Goal: Information Seeking & Learning: Learn about a topic

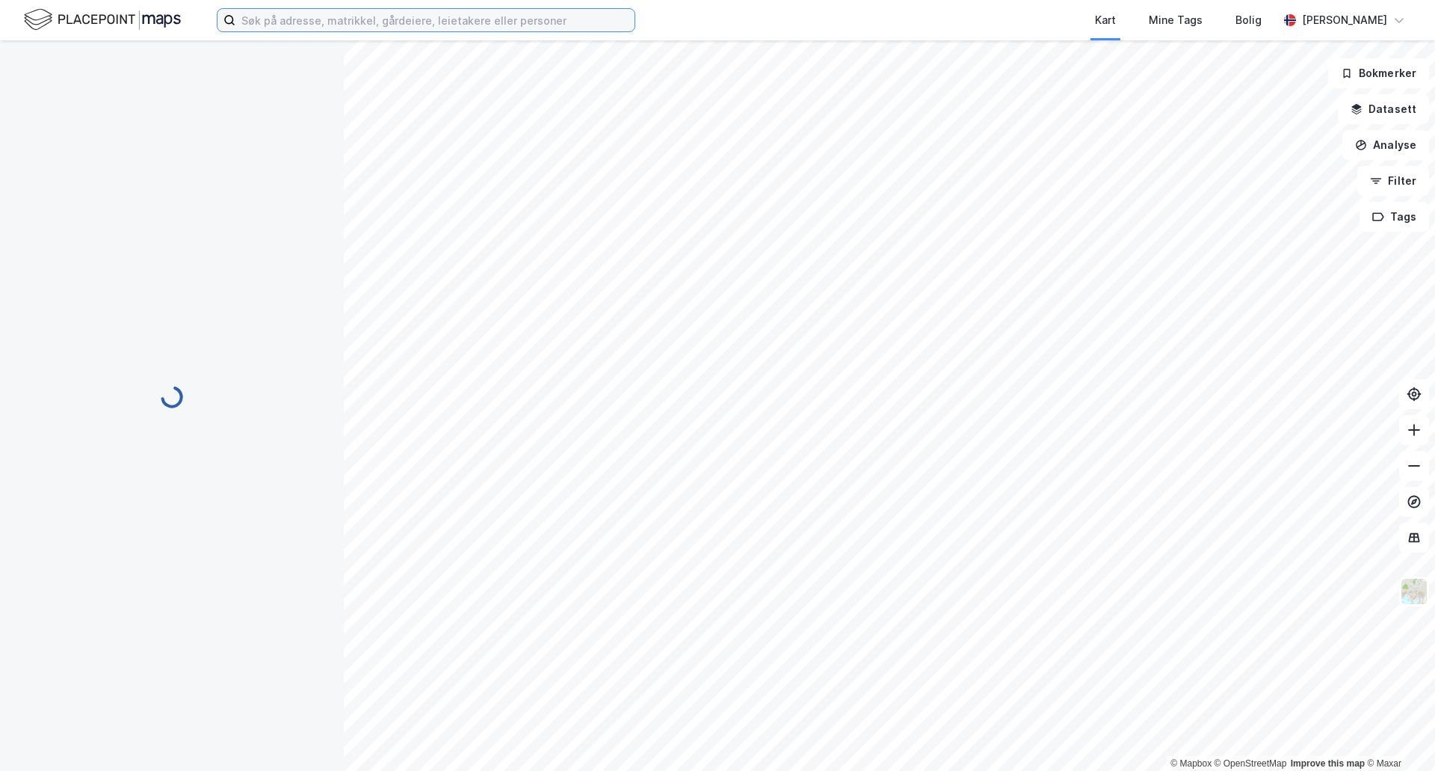
click at [299, 23] on input at bounding box center [434, 20] width 399 height 22
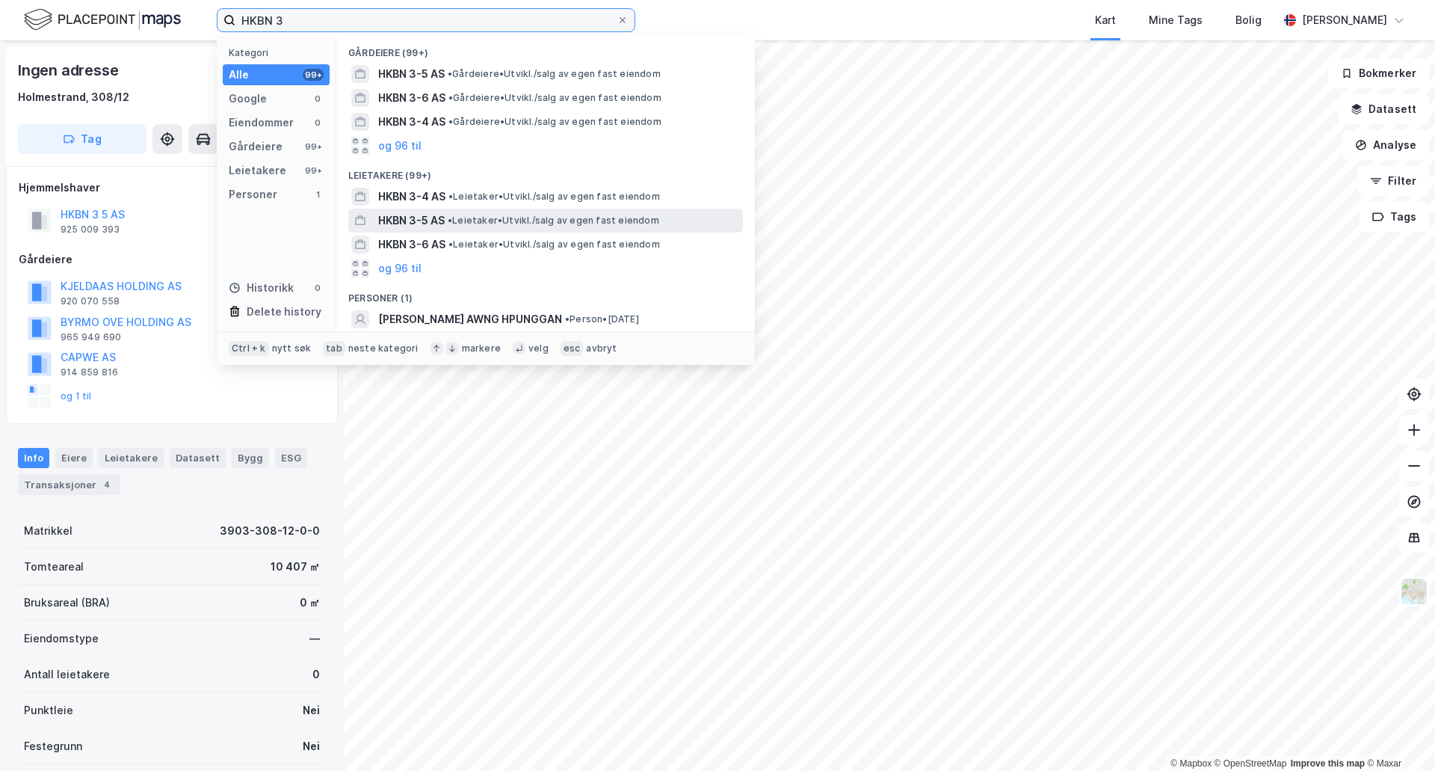
type input "HKBN 3"
